Goal: Task Accomplishment & Management: Manage account settings

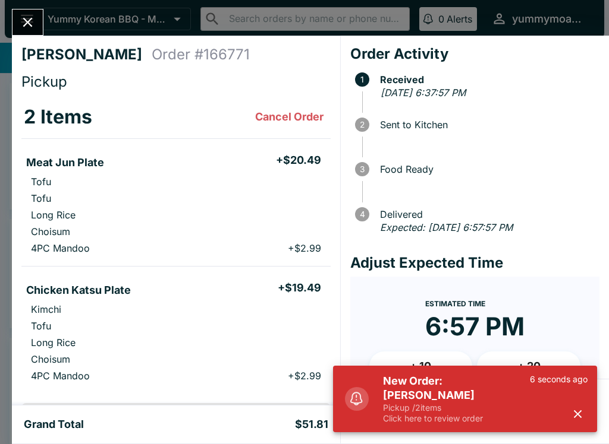
click at [437, 405] on p "Pickup / 2 items" at bounding box center [456, 408] width 147 height 11
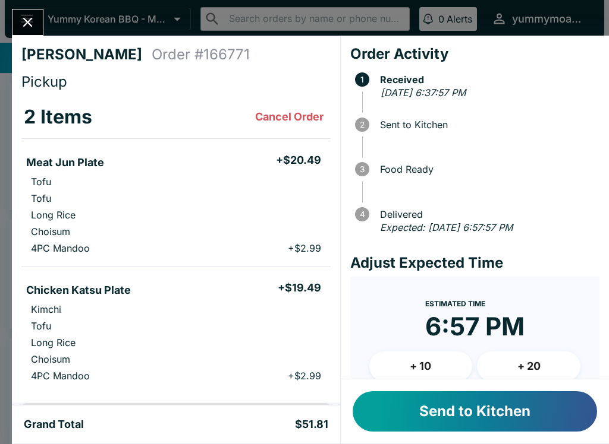
click at [443, 397] on button "Send to Kitchen" at bounding box center [474, 412] width 244 height 40
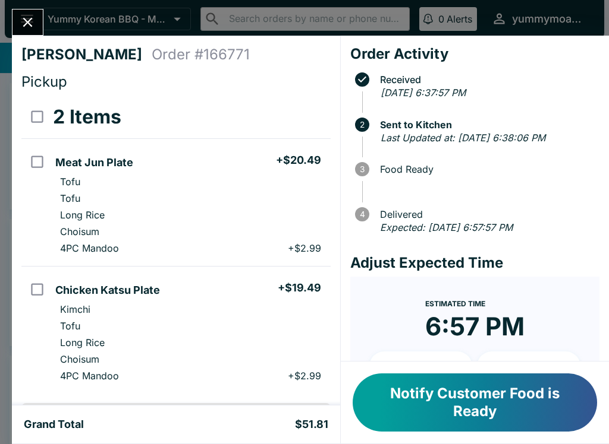
click at [23, 20] on icon "Close" at bounding box center [28, 22] width 16 height 16
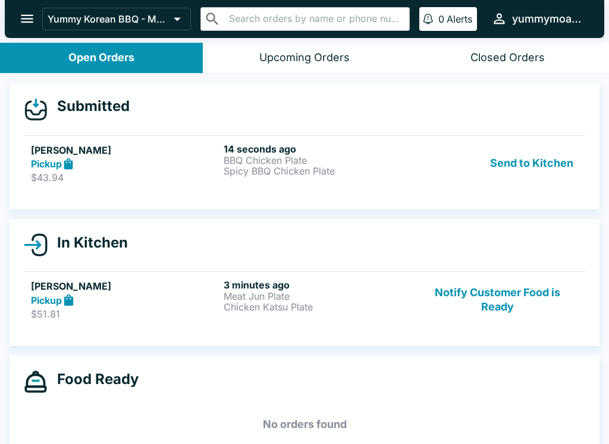
click at [81, 163] on div "Pickup" at bounding box center [125, 164] width 188 height 14
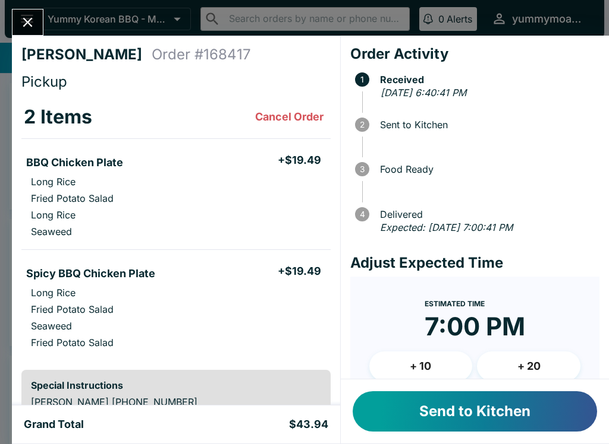
click at [490, 411] on button "Send to Kitchen" at bounding box center [474, 412] width 244 height 40
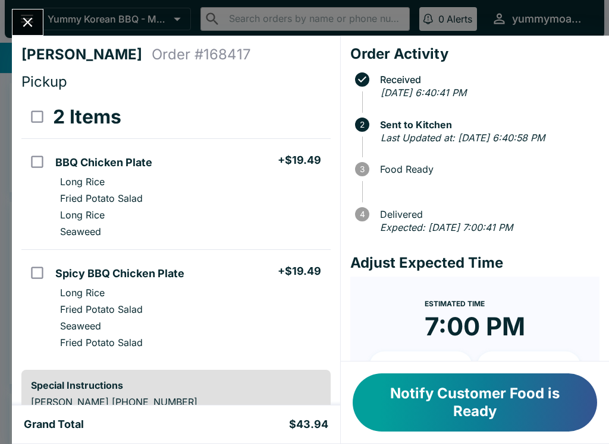
click at [29, 21] on icon "Close" at bounding box center [28, 23] width 10 height 10
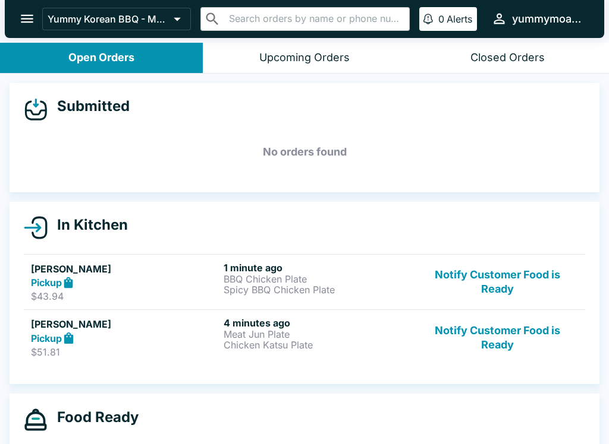
click at [267, 334] on p "Meat Jun Plate" at bounding box center [317, 334] width 188 height 11
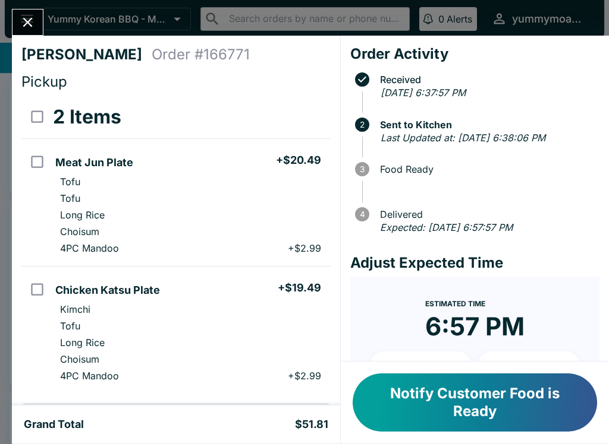
click at [440, 408] on button "Notify Customer Food is Ready" at bounding box center [474, 403] width 244 height 58
